Goal: Information Seeking & Learning: Learn about a topic

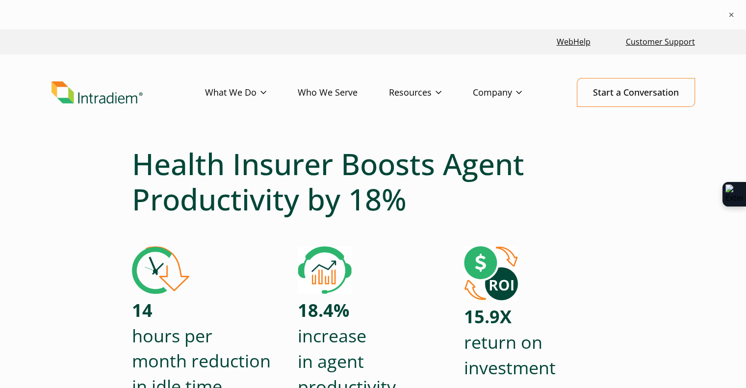
drag, startPoint x: 424, startPoint y: 171, endPoint x: 536, endPoint y: 179, distance: 113.1
click at [0, 0] on link "Success Stories" at bounding box center [0, 0] width 0 height 0
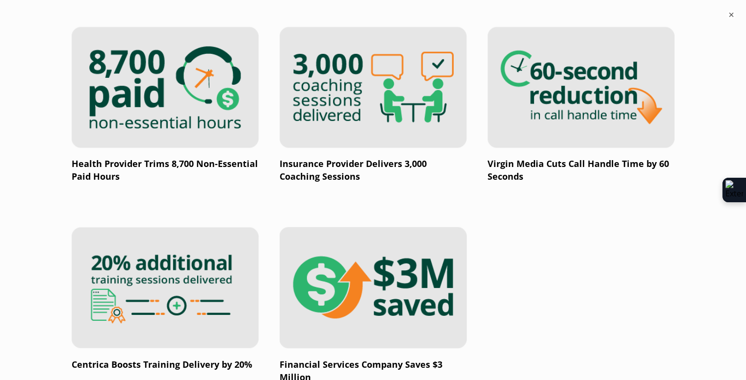
scroll to position [1716, 0]
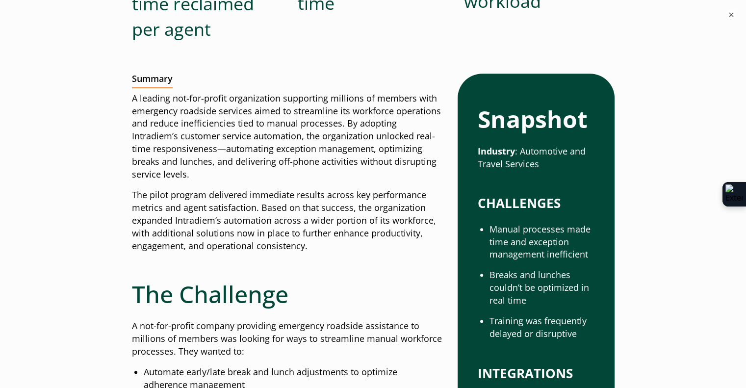
scroll to position [490, 0]
